Goal: Task Accomplishment & Management: Use online tool/utility

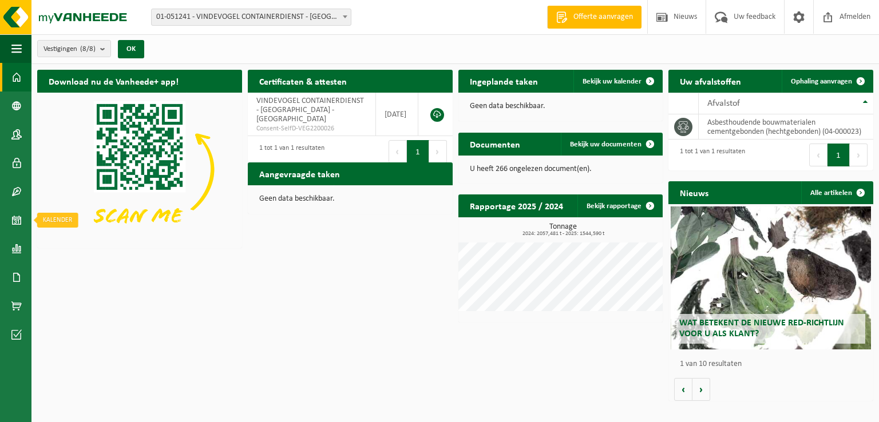
drag, startPoint x: 17, startPoint y: 227, endPoint x: 306, endPoint y: 193, distance: 291.5
click at [18, 227] on span at bounding box center [16, 220] width 10 height 29
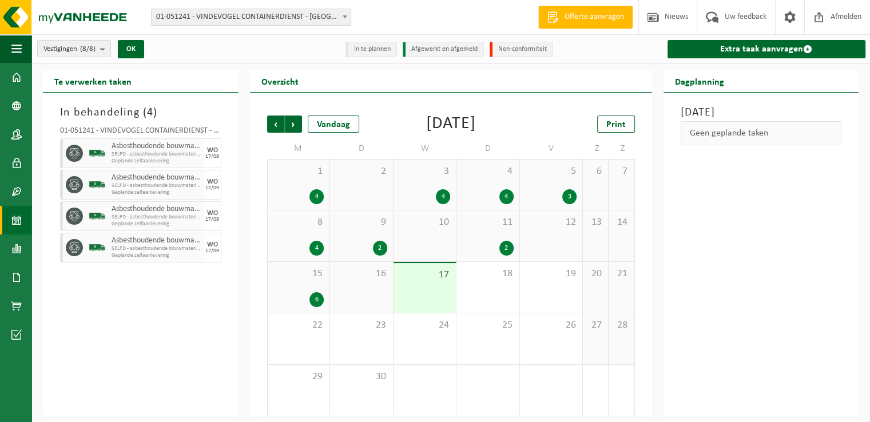
drag, startPoint x: 435, startPoint y: 289, endPoint x: 753, endPoint y: 98, distance: 371.1
click at [437, 289] on div "17" at bounding box center [425, 288] width 63 height 50
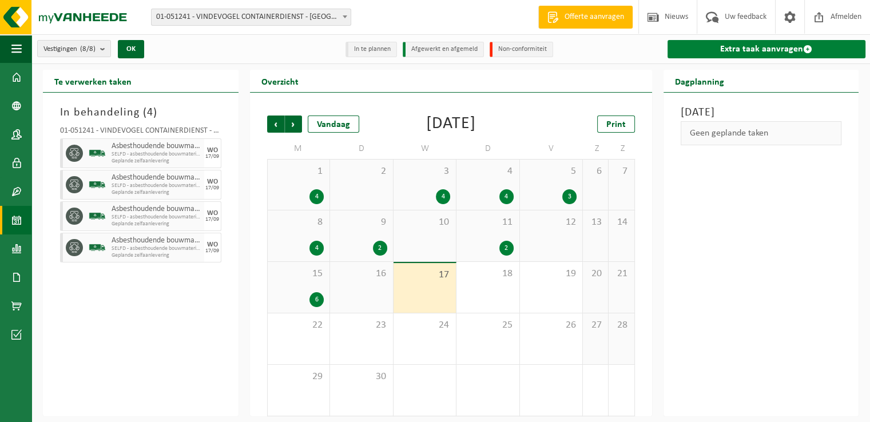
click at [764, 53] on link "Extra taak aanvragen" at bounding box center [767, 49] width 199 height 18
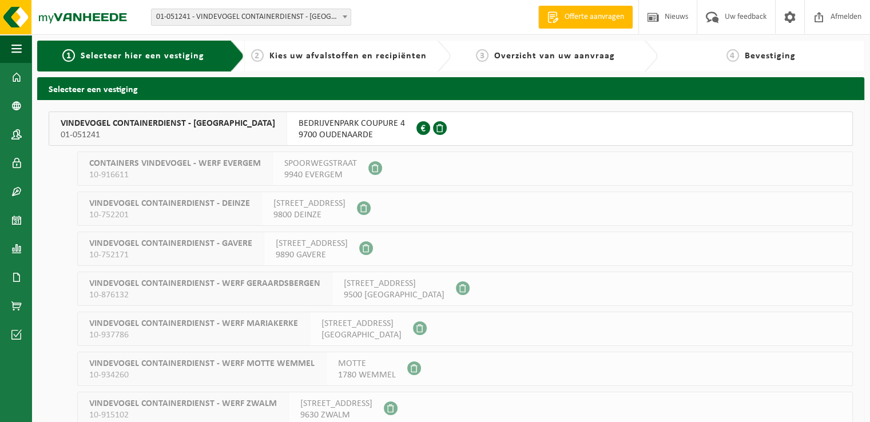
click at [355, 138] on span "9700 OUDENAARDE" at bounding box center [352, 134] width 106 height 11
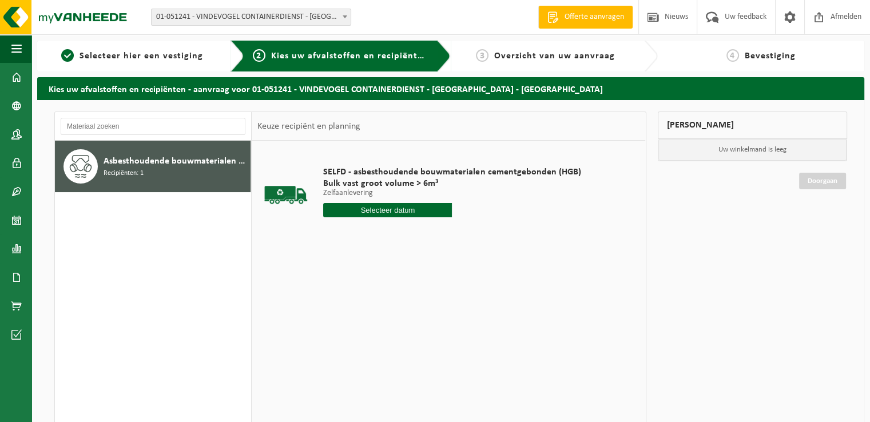
click at [395, 208] on input "text" at bounding box center [387, 210] width 129 height 14
click at [377, 309] on div "17" at bounding box center [374, 312] width 20 height 18
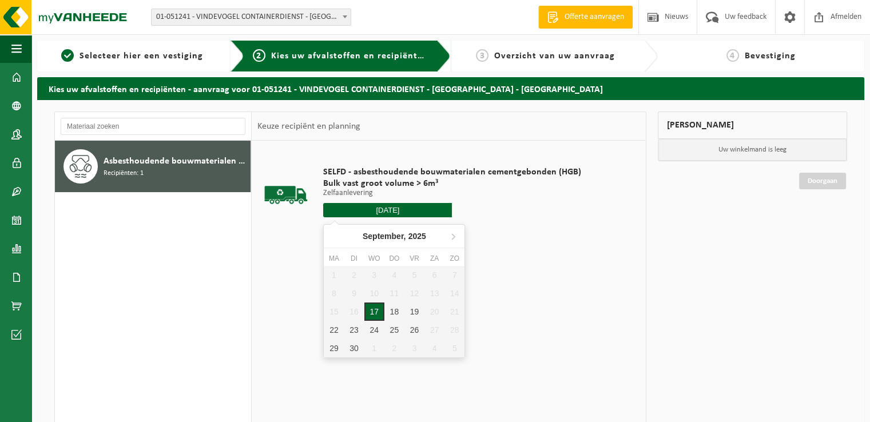
type input "Van 2025-09-17"
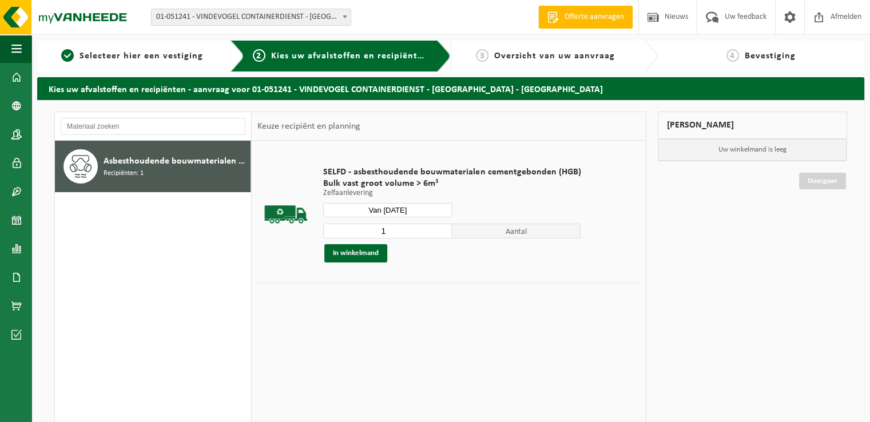
click at [401, 232] on input "1" at bounding box center [387, 231] width 129 height 15
type input "2"
click at [343, 257] on button "In winkelmand" at bounding box center [355, 253] width 63 height 18
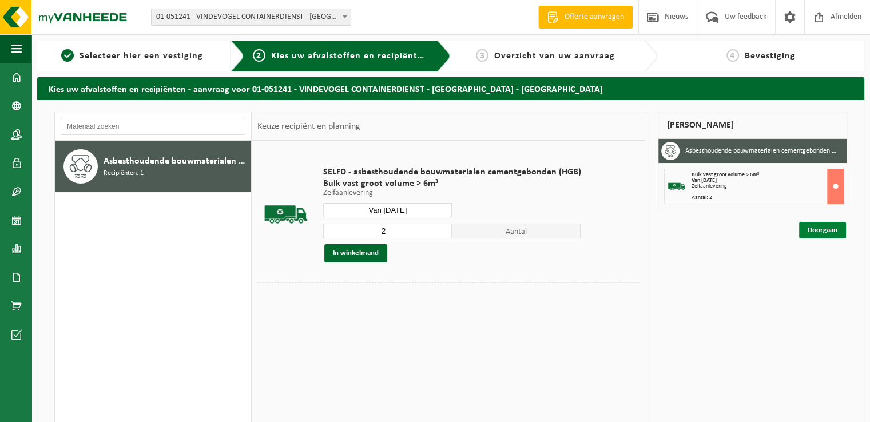
click at [838, 231] on link "Doorgaan" at bounding box center [822, 230] width 47 height 17
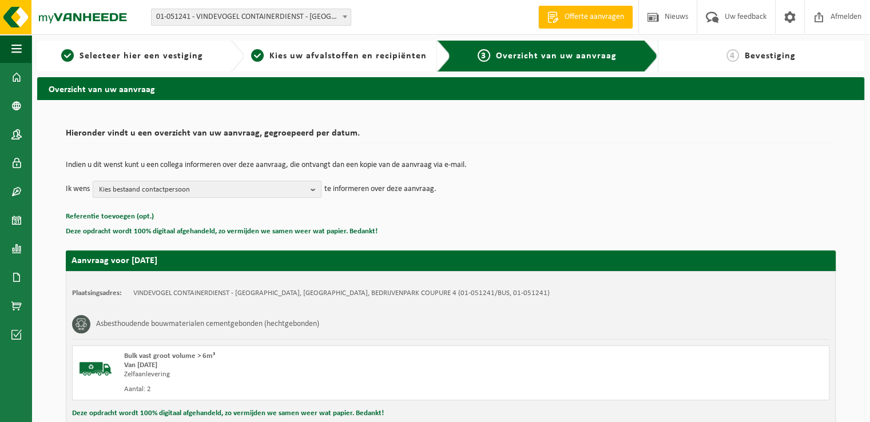
scroll to position [126, 0]
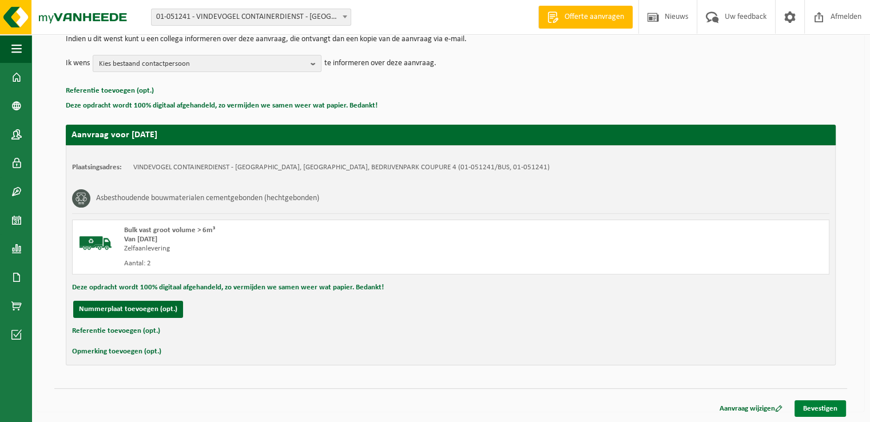
click at [815, 406] on link "Bevestigen" at bounding box center [820, 408] width 51 height 17
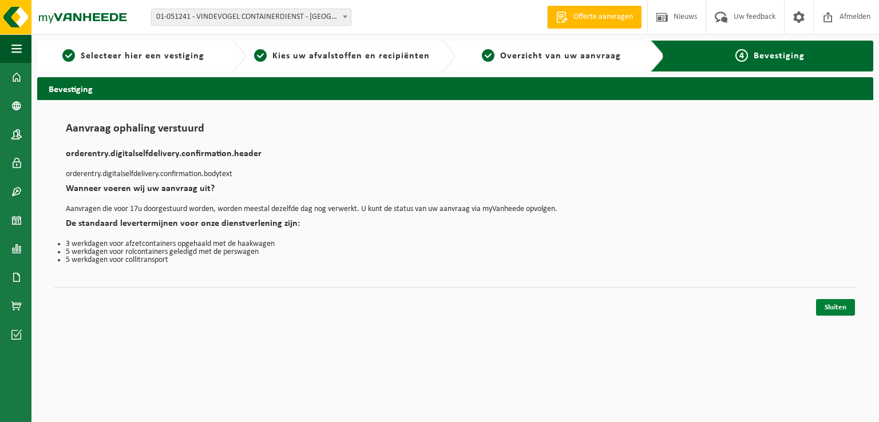
click at [841, 308] on link "Sluiten" at bounding box center [835, 307] width 39 height 17
